Goal: Information Seeking & Learning: Learn about a topic

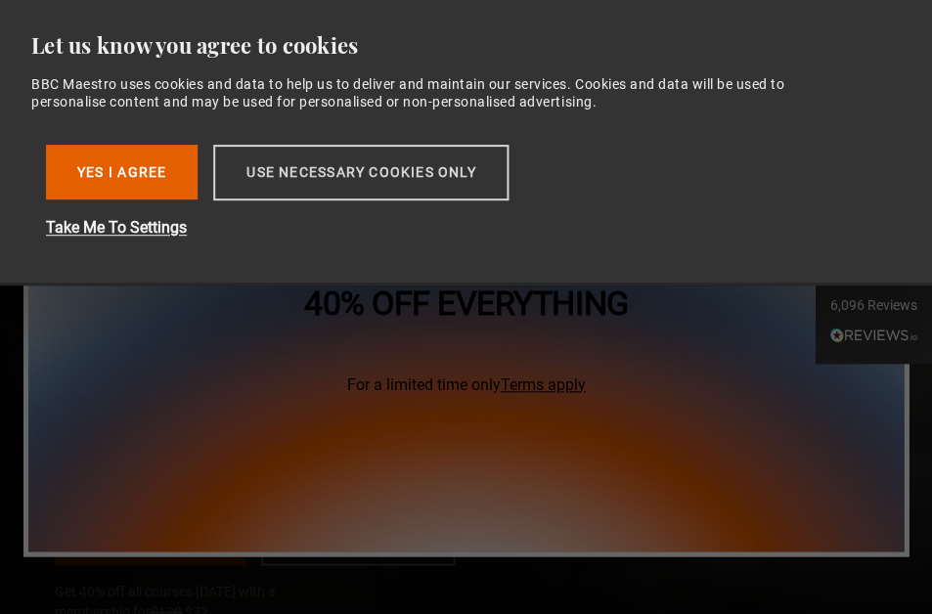
click at [291, 173] on button "Use necessary cookies only" at bounding box center [360, 173] width 295 height 56
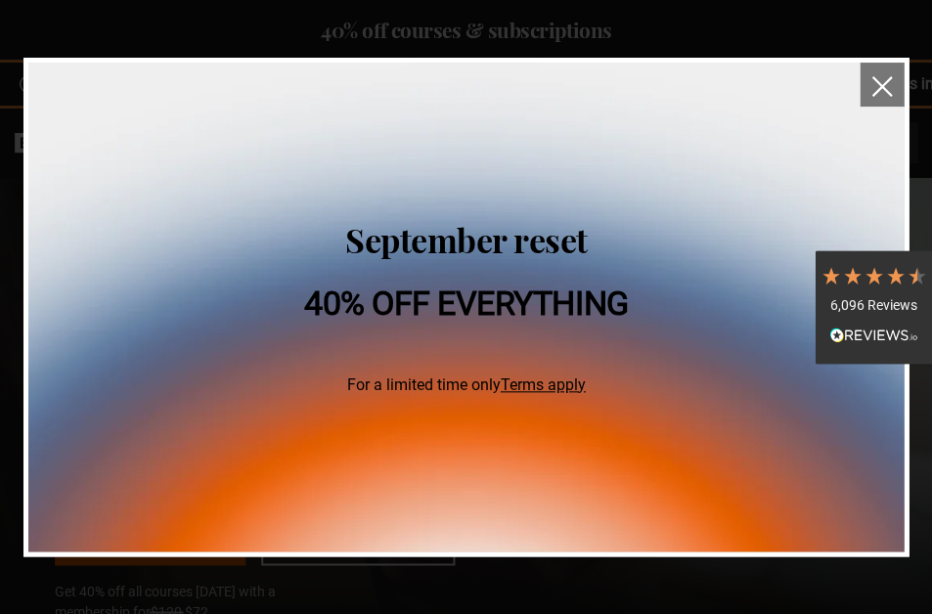
click at [882, 79] on img "close" at bounding box center [882, 86] width 21 height 21
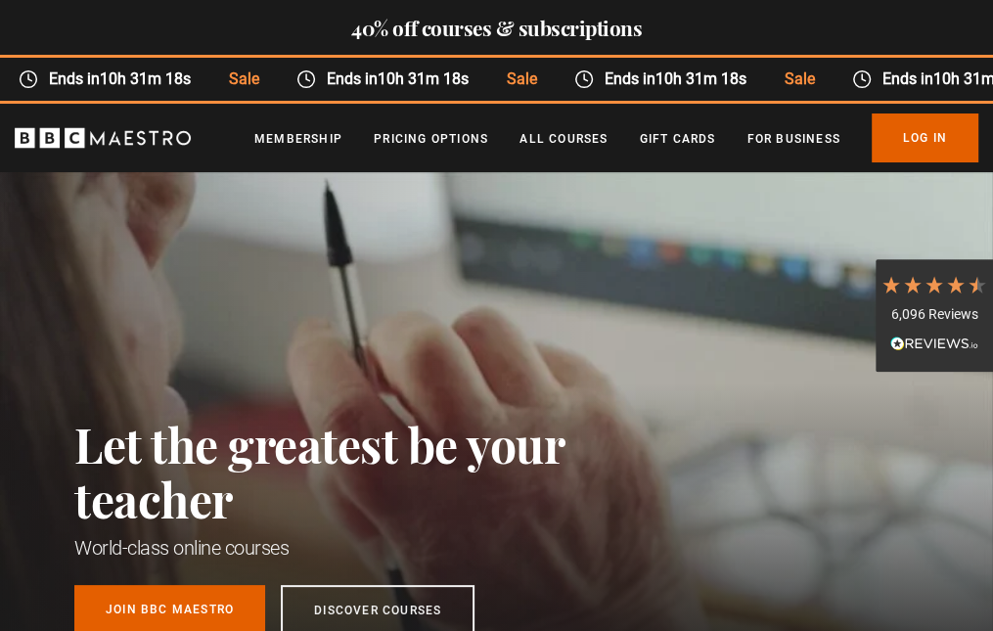
scroll to position [0, 251]
click at [920, 140] on link "Log In" at bounding box center [925, 137] width 107 height 49
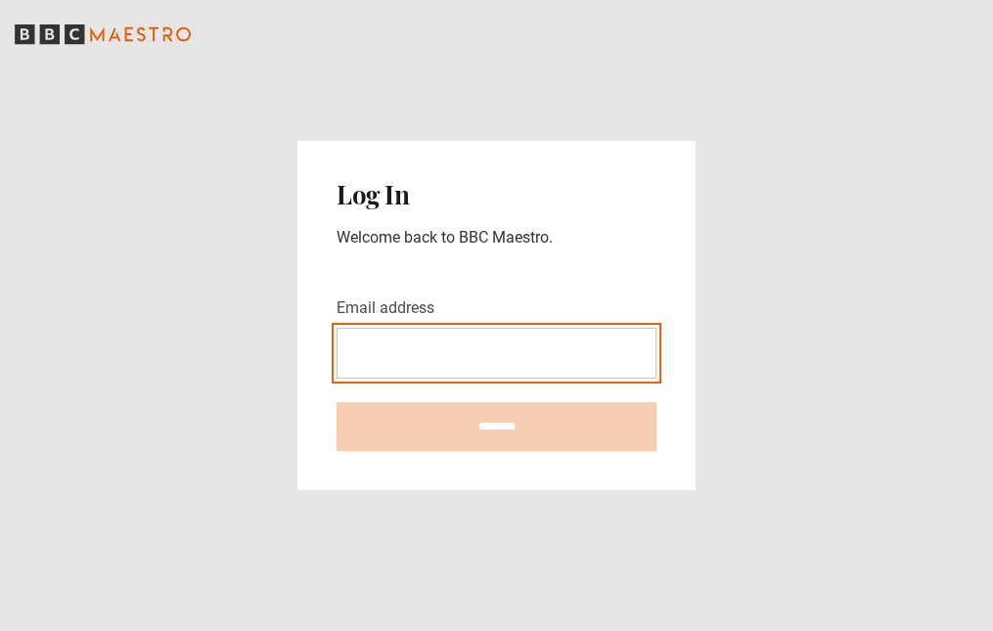
type input "**********"
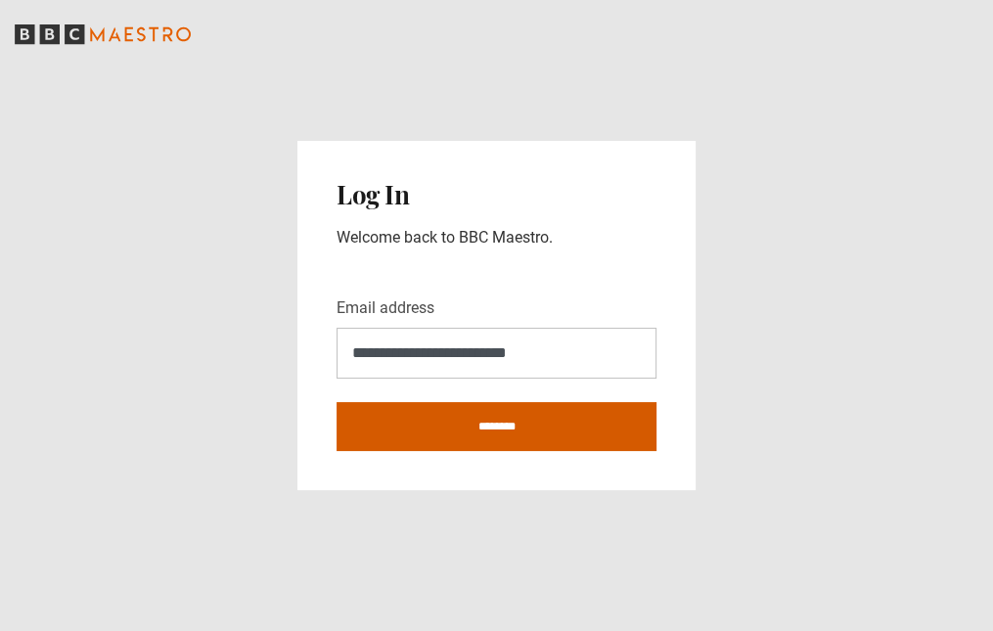
click at [509, 432] on input "********" at bounding box center [497, 426] width 320 height 49
type input "**********"
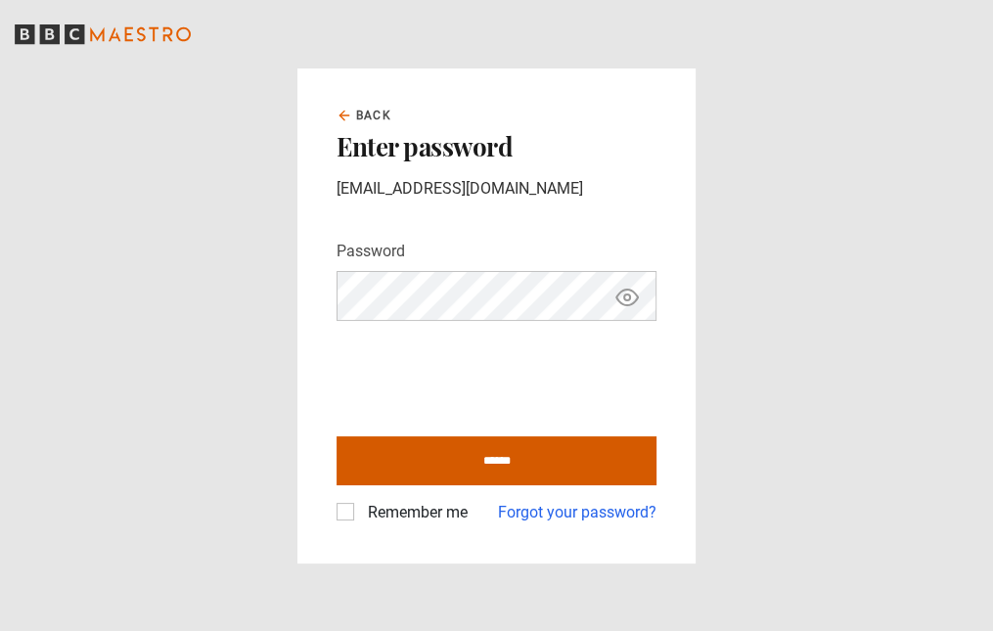
click at [588, 460] on input "******" at bounding box center [497, 460] width 320 height 49
type input "**********"
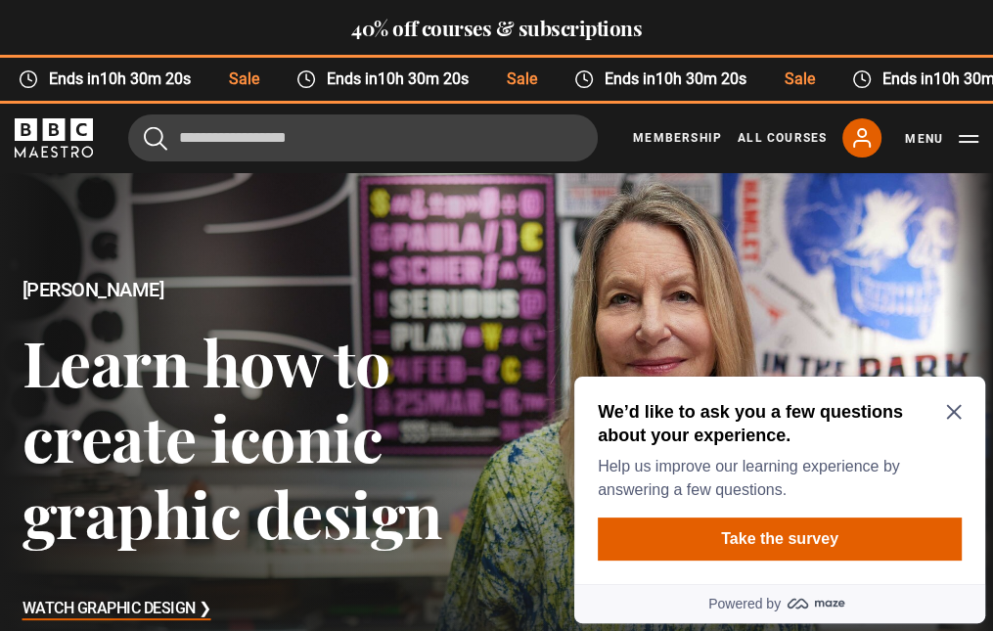
click at [957, 416] on icon "Close Maze Prompt" at bounding box center [954, 412] width 16 height 16
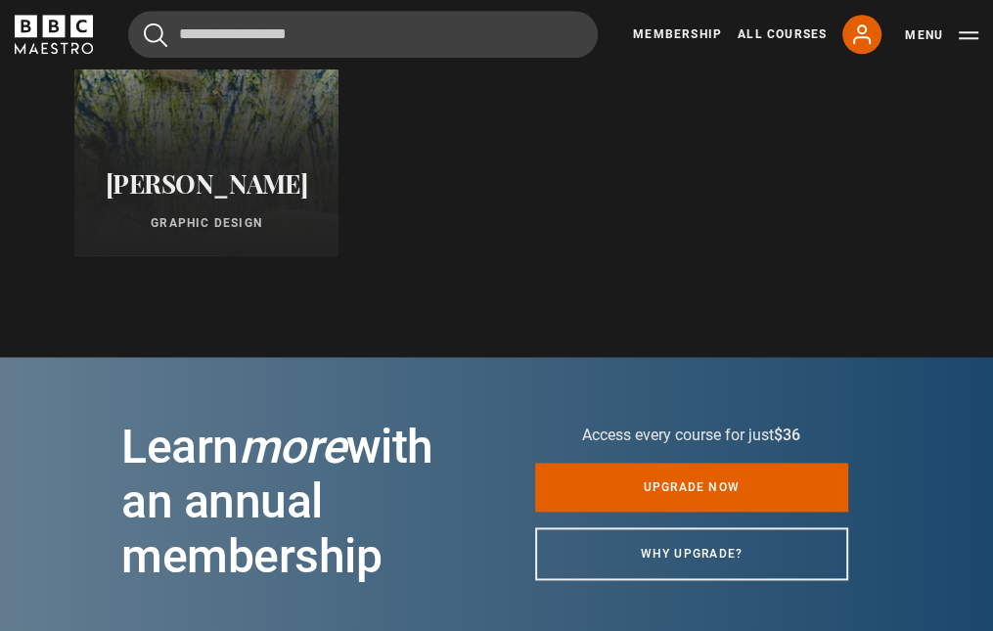
scroll to position [1276, 0]
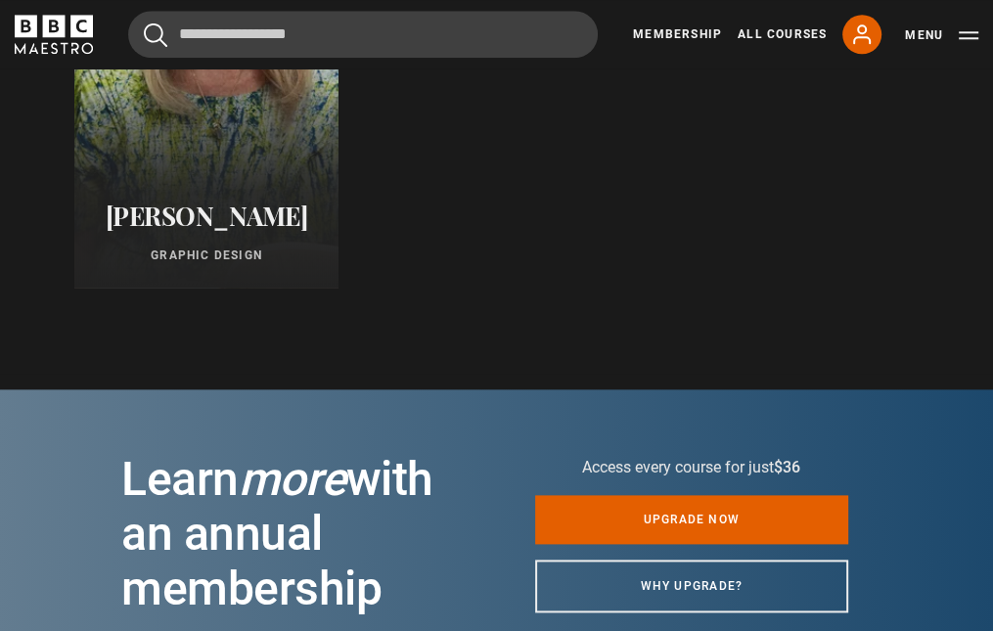
click at [248, 177] on div "Paula Scher Graphic Design" at bounding box center [206, 232] width 264 height 111
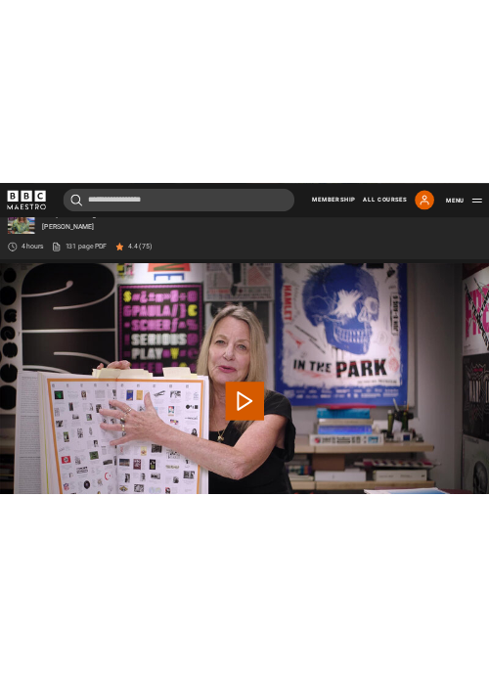
scroll to position [840, 0]
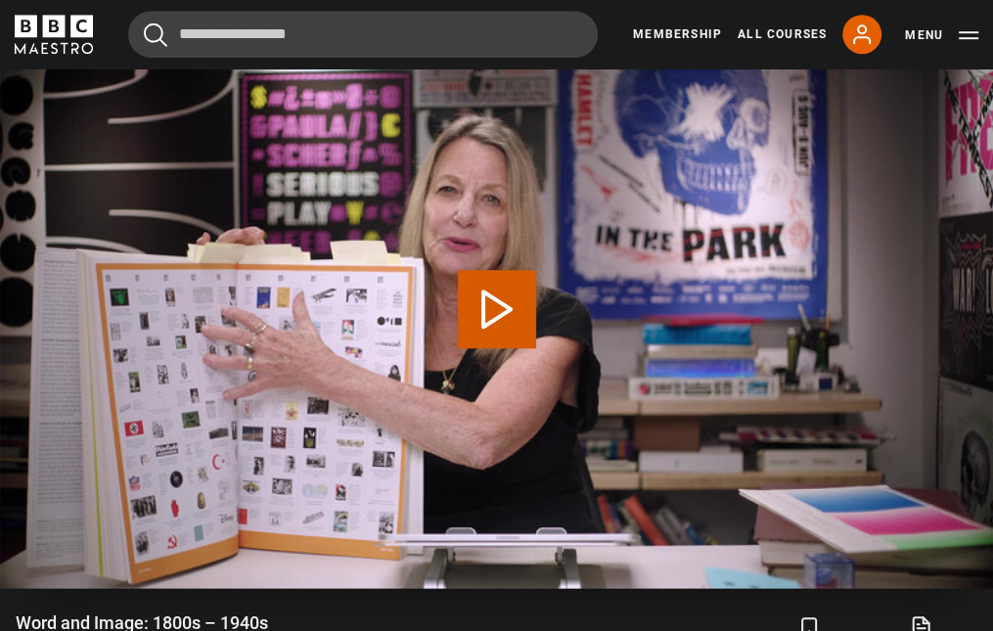
click at [493, 296] on button "Play Lesson Word and Image: 1800s – 1940s" at bounding box center [497, 309] width 78 height 78
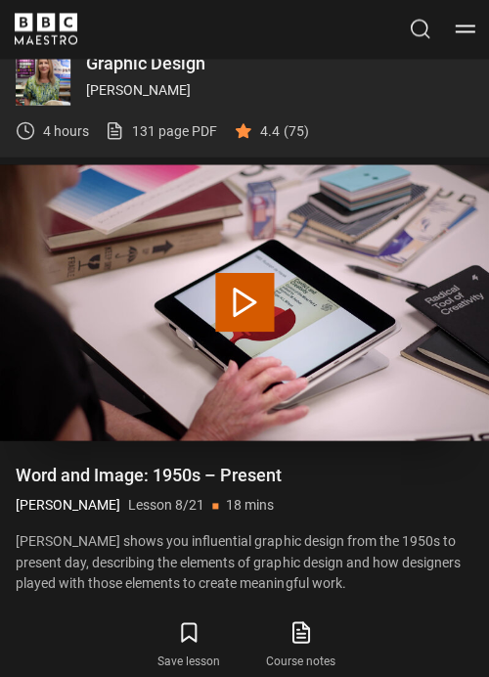
click at [238, 299] on button "Play Lesson Word and Image: 1950s – Present" at bounding box center [244, 302] width 59 height 59
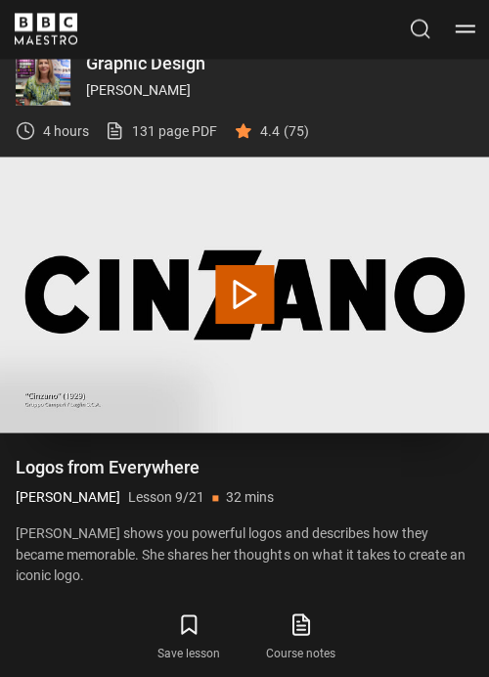
click at [254, 297] on button "Play Lesson Logos from Everywhere" at bounding box center [244, 294] width 59 height 59
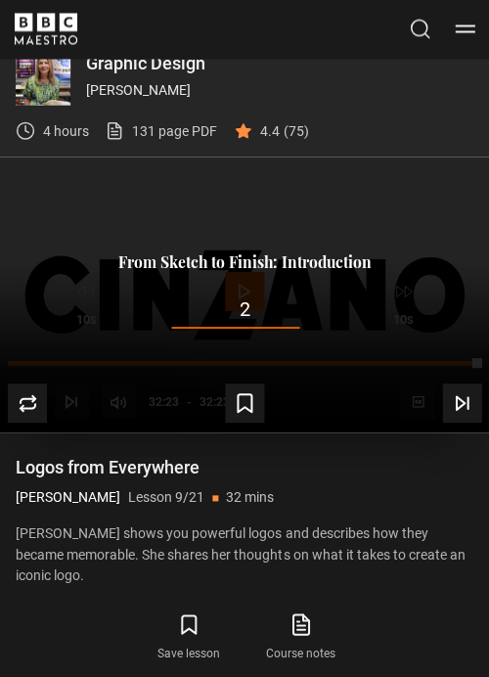
click at [32, 281] on div "Up next From Sketch to Finish: Introduction 2 Cancel" at bounding box center [244, 295] width 473 height 84
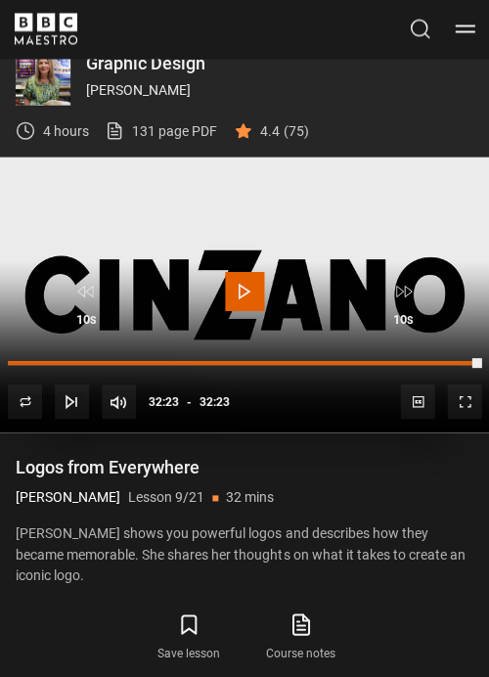
click at [80, 384] on span "Video Player" at bounding box center [72, 401] width 34 height 34
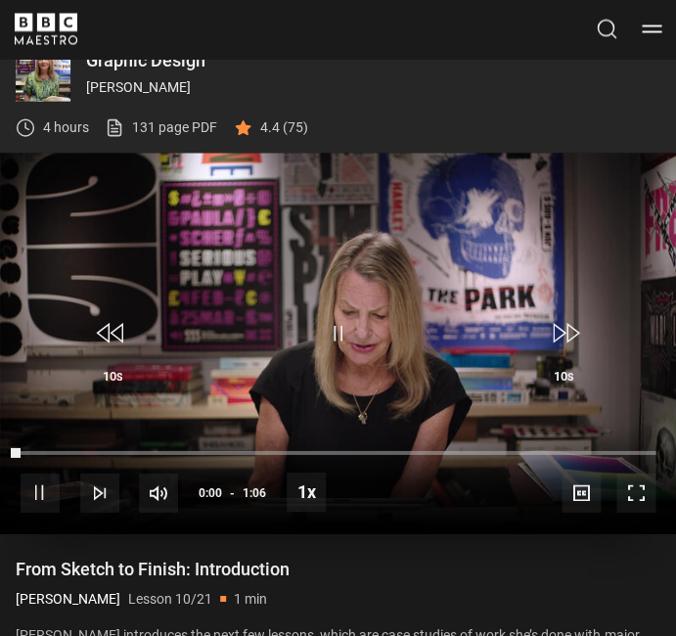
click at [337, 334] on span "Video Player" at bounding box center [337, 333] width 59 height 59
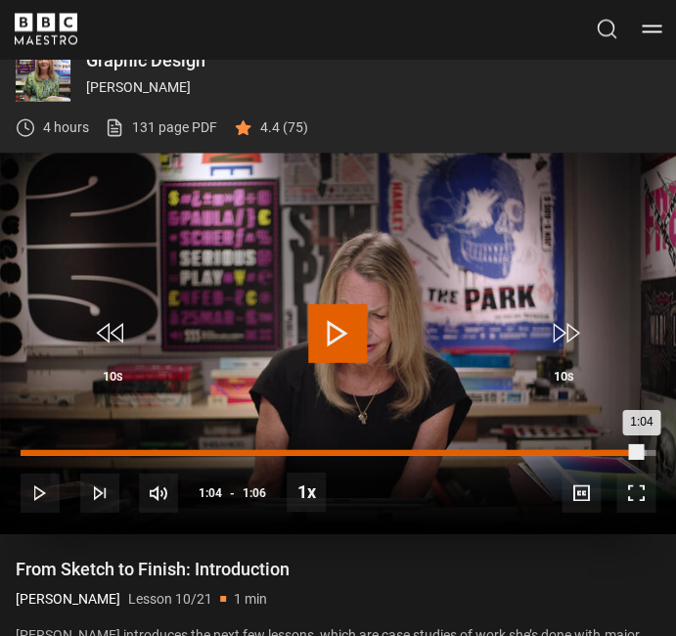
drag, startPoint x: 23, startPoint y: 450, endPoint x: 639, endPoint y: 449, distance: 615.3
click at [639, 450] on div "1:04" at bounding box center [331, 453] width 620 height 6
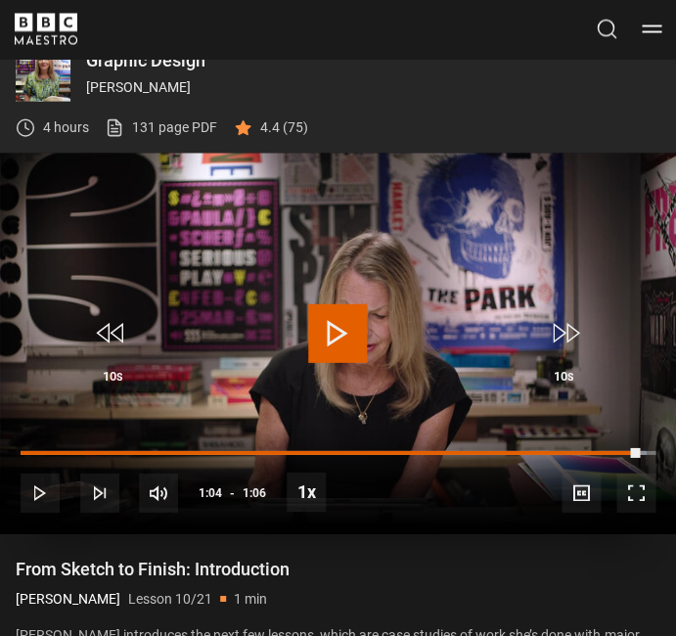
click at [320, 325] on span "Video Player" at bounding box center [337, 333] width 59 height 59
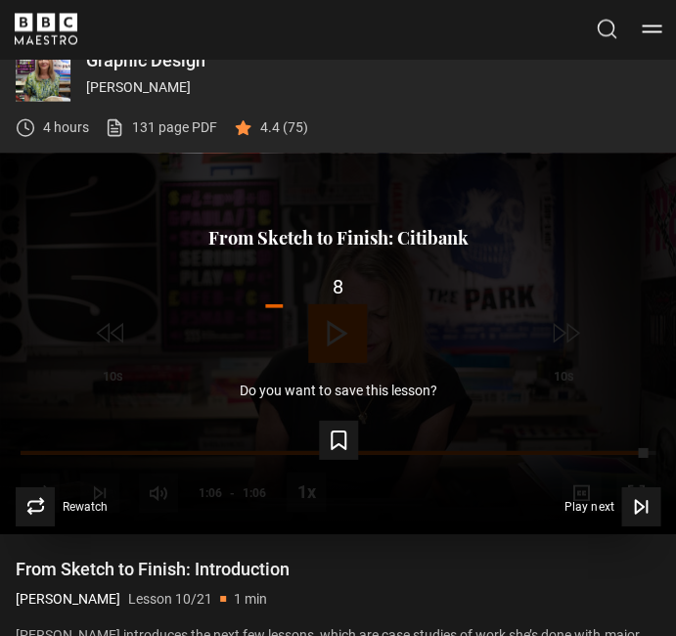
click at [165, 302] on div "8 Cancel" at bounding box center [338, 292] width 660 height 31
click at [149, 346] on div "Lesson Completed Up next From Sketch to Finish: Citibank 7 Cancel Do you want t…" at bounding box center [338, 344] width 676 height 381
click at [121, 326] on div "Lesson Completed Up next From Sketch to Finish: Citibank 6 Cancel Do you want t…" at bounding box center [338, 344] width 676 height 381
click at [75, 406] on div "Do you want to save this lesson? Save lesson" at bounding box center [338, 421] width 660 height 76
drag, startPoint x: 157, startPoint y: 368, endPoint x: 173, endPoint y: 372, distance: 16.1
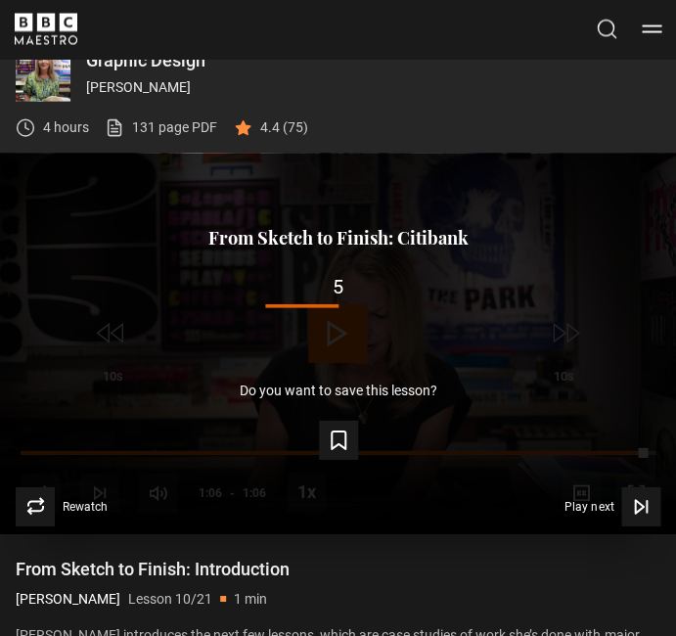
click at [157, 368] on div "Lesson Completed Up next From Sketch to Finish: Citibank 5 Cancel Do you want t…" at bounding box center [338, 344] width 676 height 381
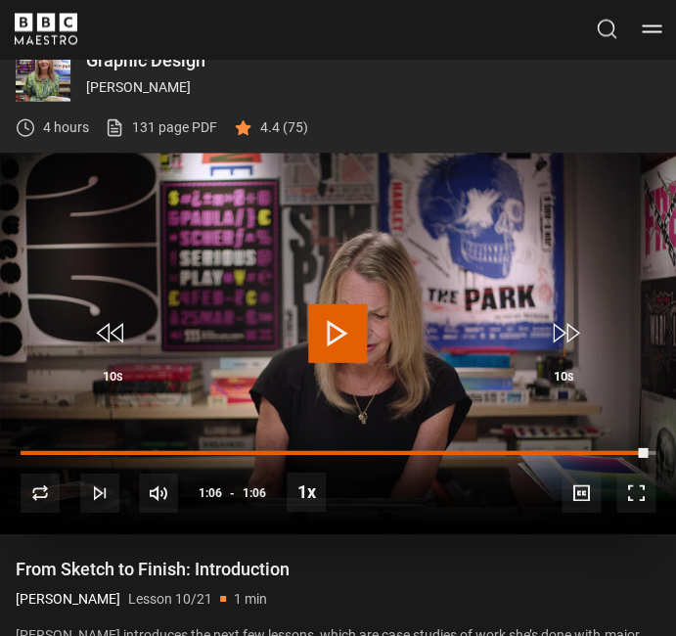
click at [115, 231] on video "Video Player" at bounding box center [338, 344] width 676 height 381
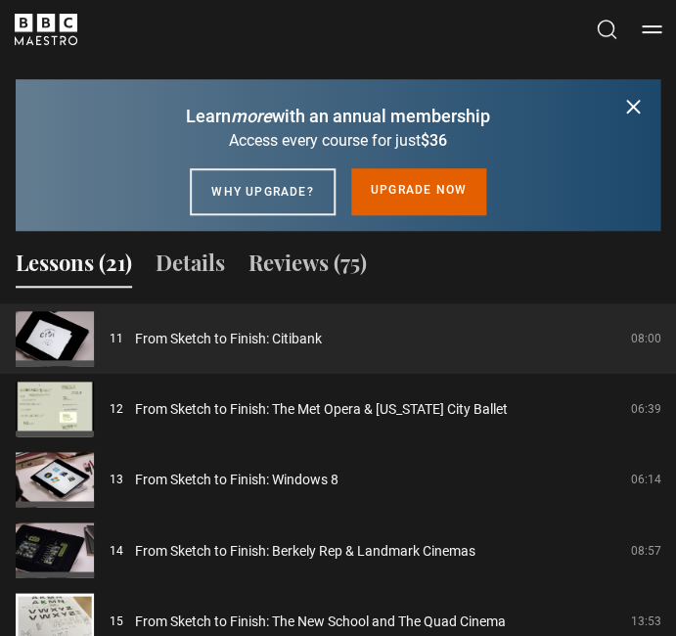
scroll to position [1655, 0]
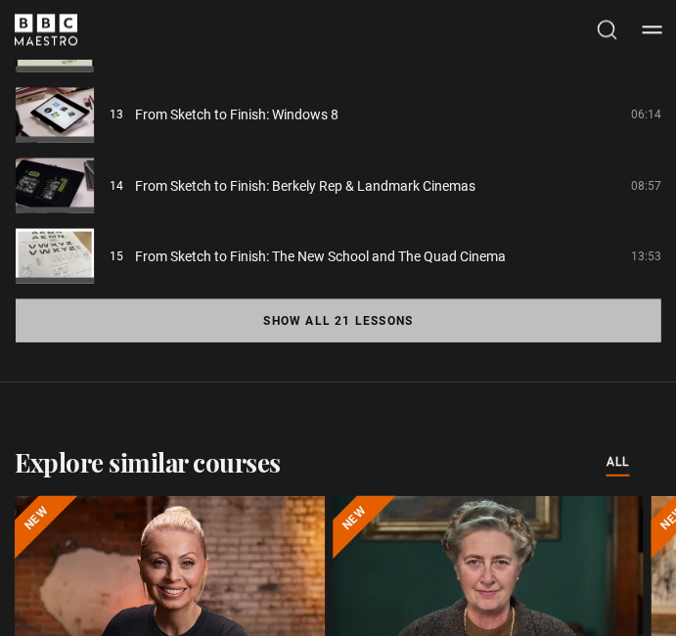
click at [328, 319] on button "Show all 21 lessons" at bounding box center [338, 319] width 645 height 43
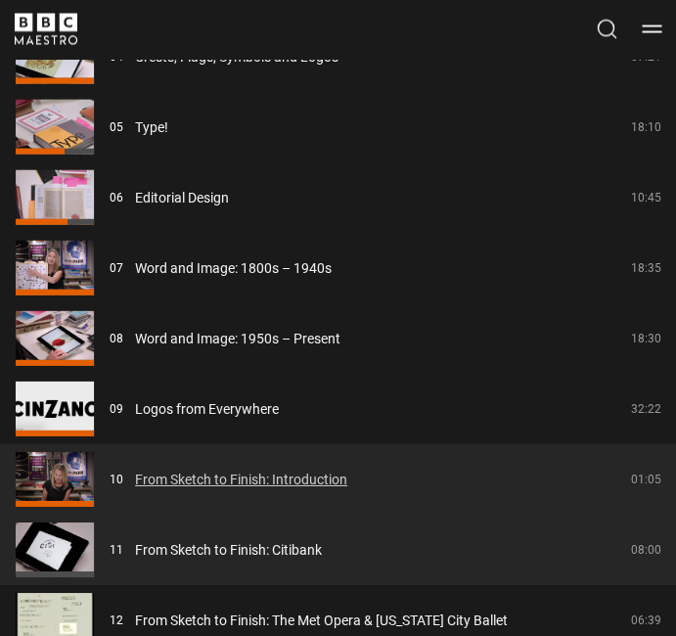
scroll to position [1969, 0]
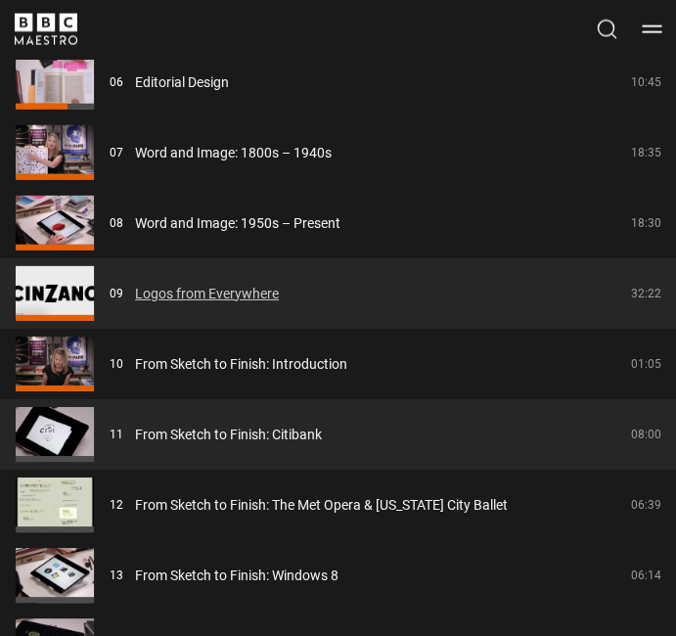
click at [135, 284] on link "Logos from Everywhere" at bounding box center [207, 294] width 144 height 21
click at [202, 287] on link "Logos from Everywhere" at bounding box center [207, 294] width 144 height 21
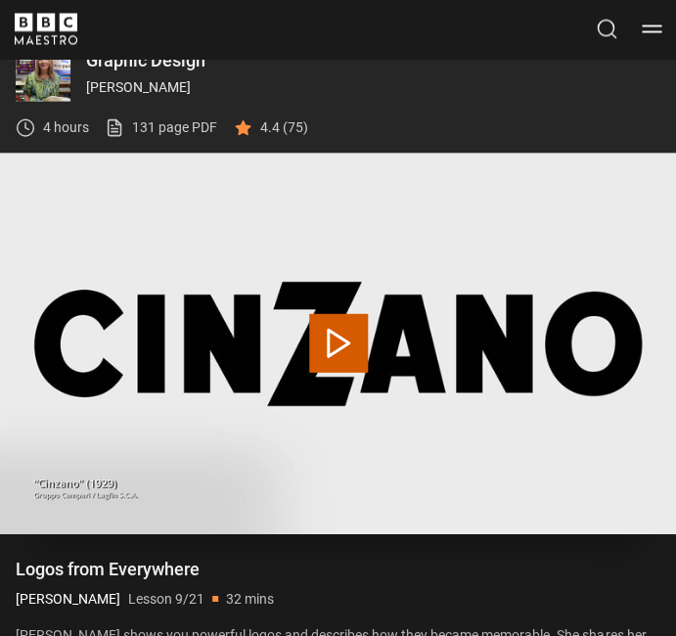
click at [336, 342] on button "Play Lesson Logos from Everywhere" at bounding box center [338, 343] width 59 height 59
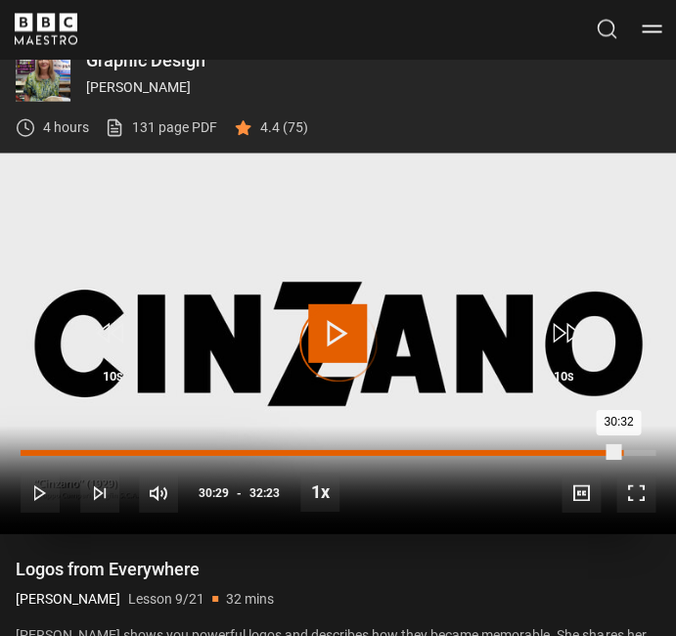
drag, startPoint x: 20, startPoint y: 451, endPoint x: 619, endPoint y: 453, distance: 599.7
click at [618, 453] on div "30:32" at bounding box center [320, 453] width 598 height 6
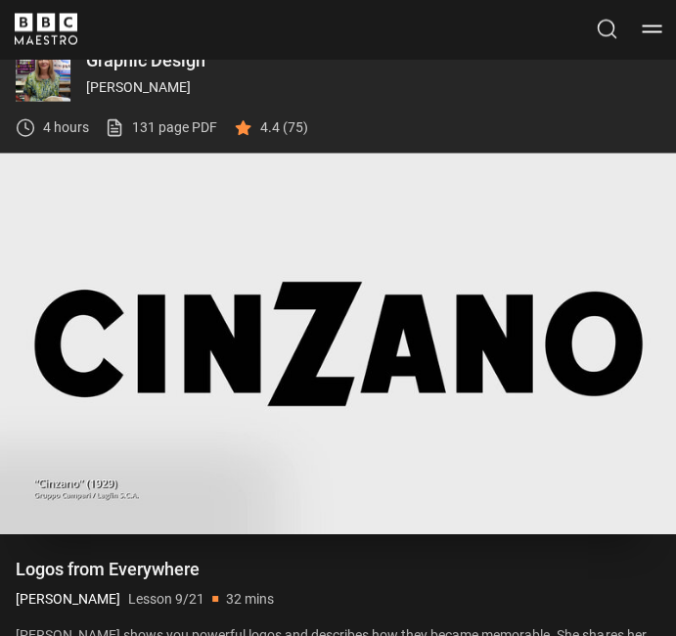
drag, startPoint x: 528, startPoint y: 13, endPoint x: 430, endPoint y: 442, distance: 440.5
click at [431, 442] on video "Video Player" at bounding box center [338, 344] width 676 height 381
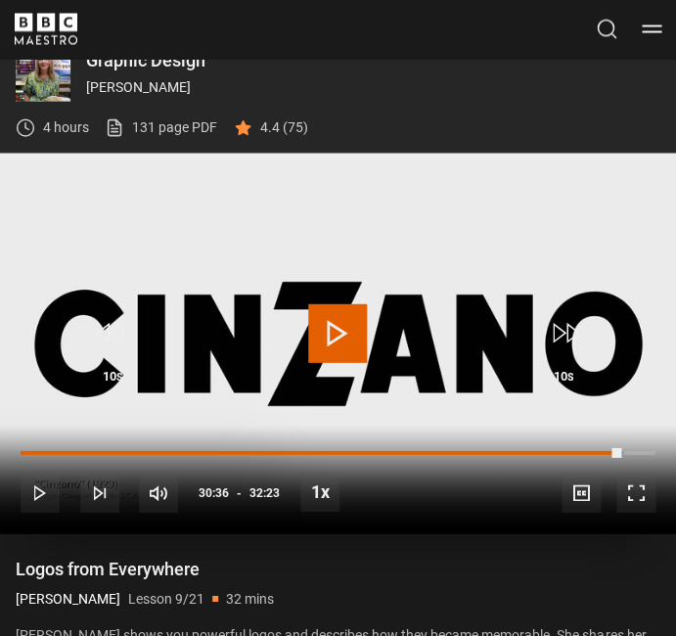
click at [337, 329] on span "Video Player" at bounding box center [337, 333] width 59 height 59
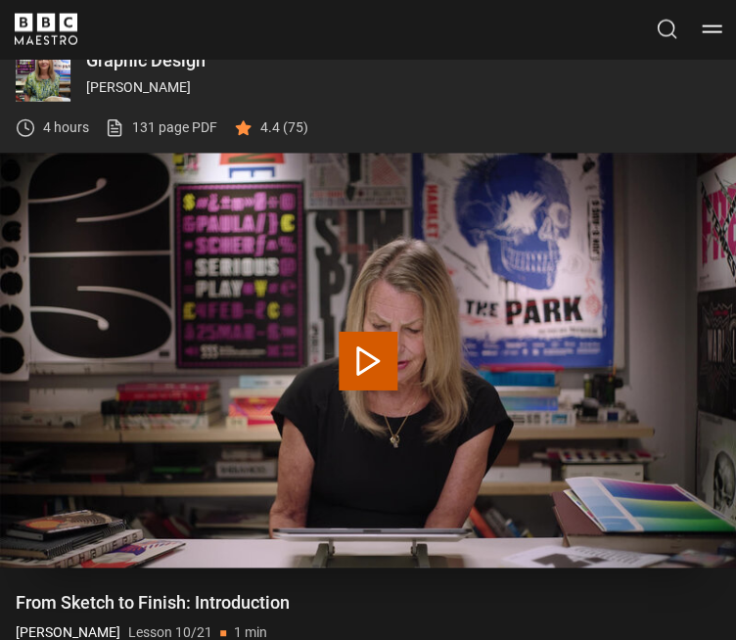
click at [377, 361] on button "Play Lesson From Sketch to Finish: Introduction" at bounding box center [367, 361] width 59 height 59
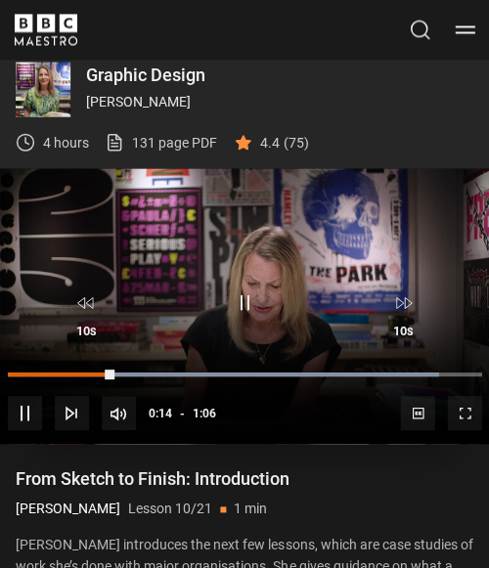
scroll to position [722, 0]
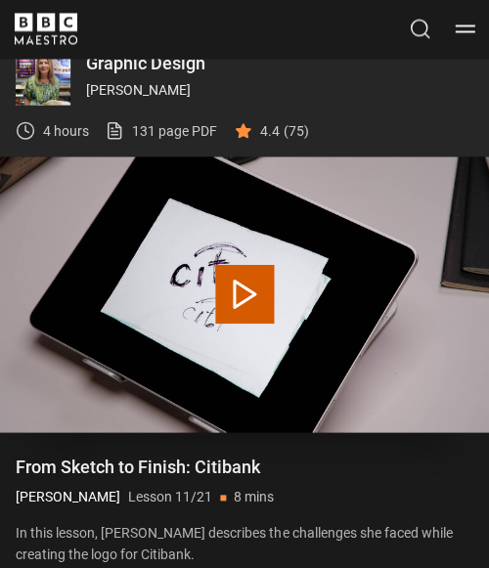
click at [258, 299] on button "Play Lesson From Sketch to Finish: Citibank" at bounding box center [244, 294] width 59 height 59
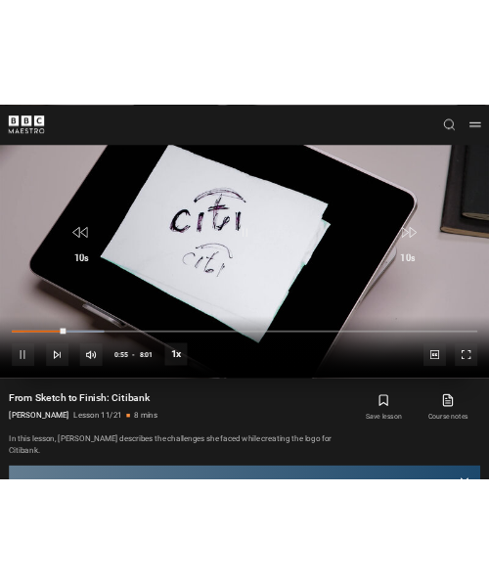
scroll to position [677, 0]
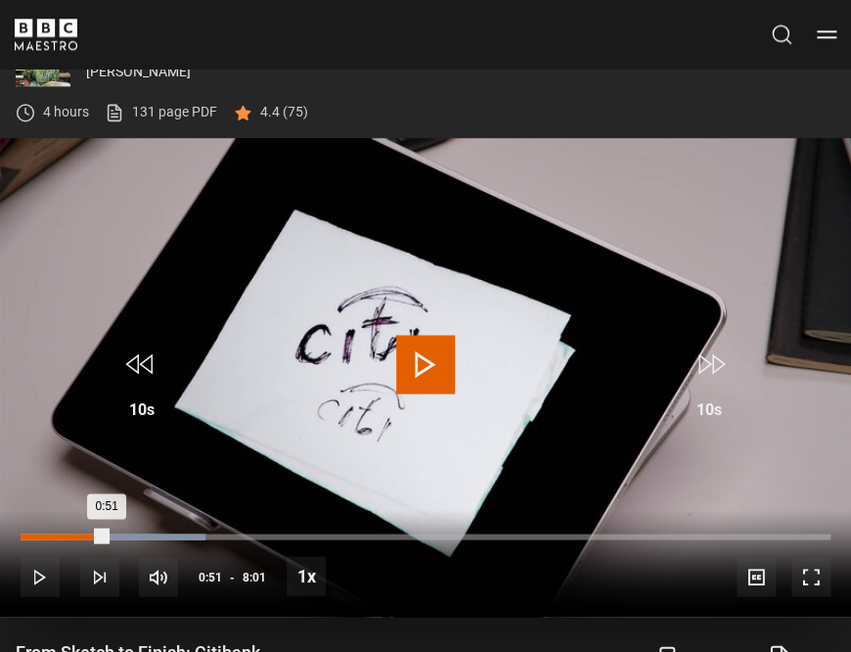
click at [106, 533] on div "0:51" at bounding box center [64, 536] width 86 height 6
click at [96, 533] on div "0:44" at bounding box center [58, 536] width 75 height 6
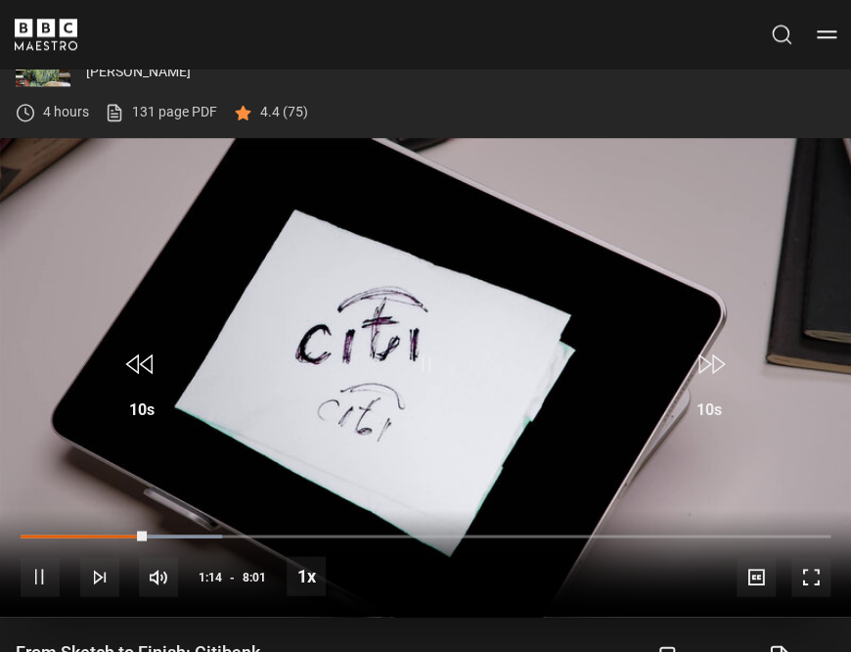
click at [37, 567] on span "Video Player" at bounding box center [40, 576] width 39 height 39
click at [427, 358] on span "Video Player" at bounding box center [425, 364] width 59 height 59
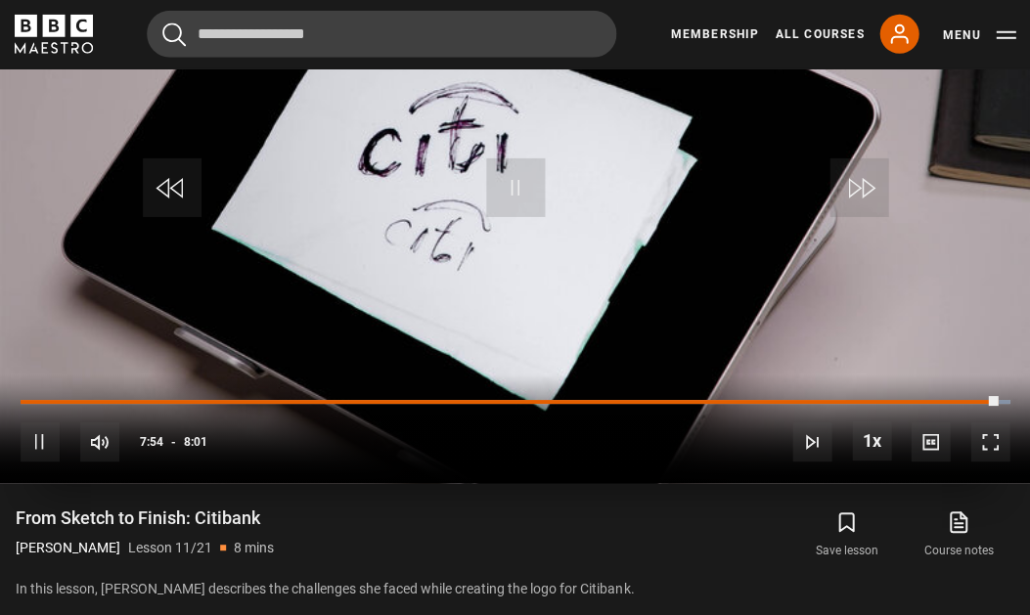
scroll to position [455, 0]
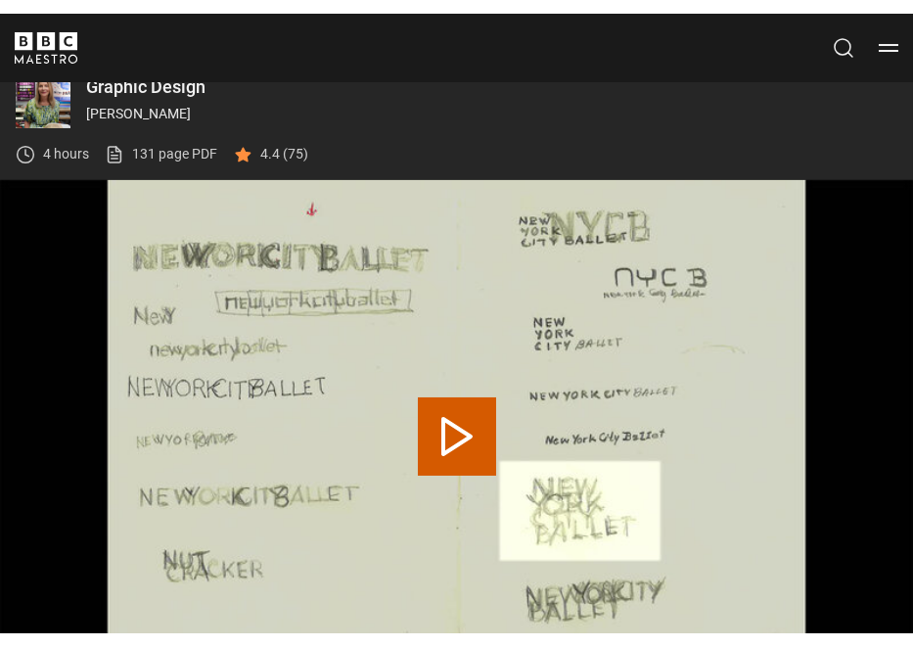
scroll to position [646, 0]
